Goal: Task Accomplishment & Management: Manage account settings

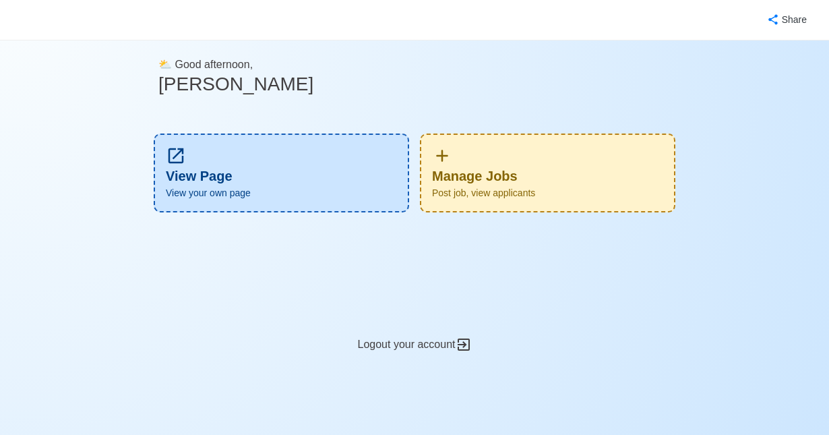
click at [561, 179] on div "Manage Jobs Post job, view applicants" at bounding box center [547, 172] width 255 height 79
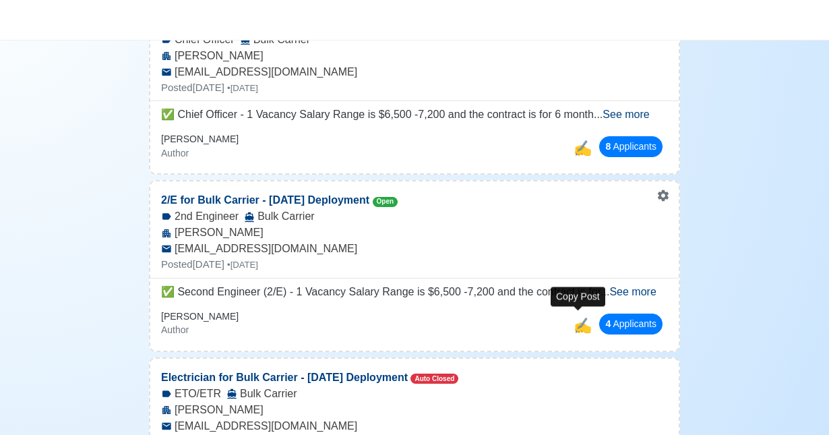
scroll to position [216, 0]
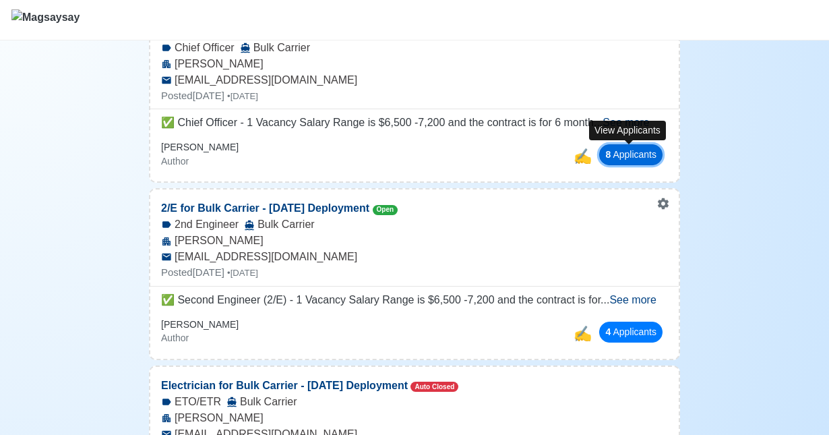
click at [641, 158] on button "8 Applicant s" at bounding box center [630, 154] width 63 height 21
